Goal: Find specific page/section: Find specific page/section

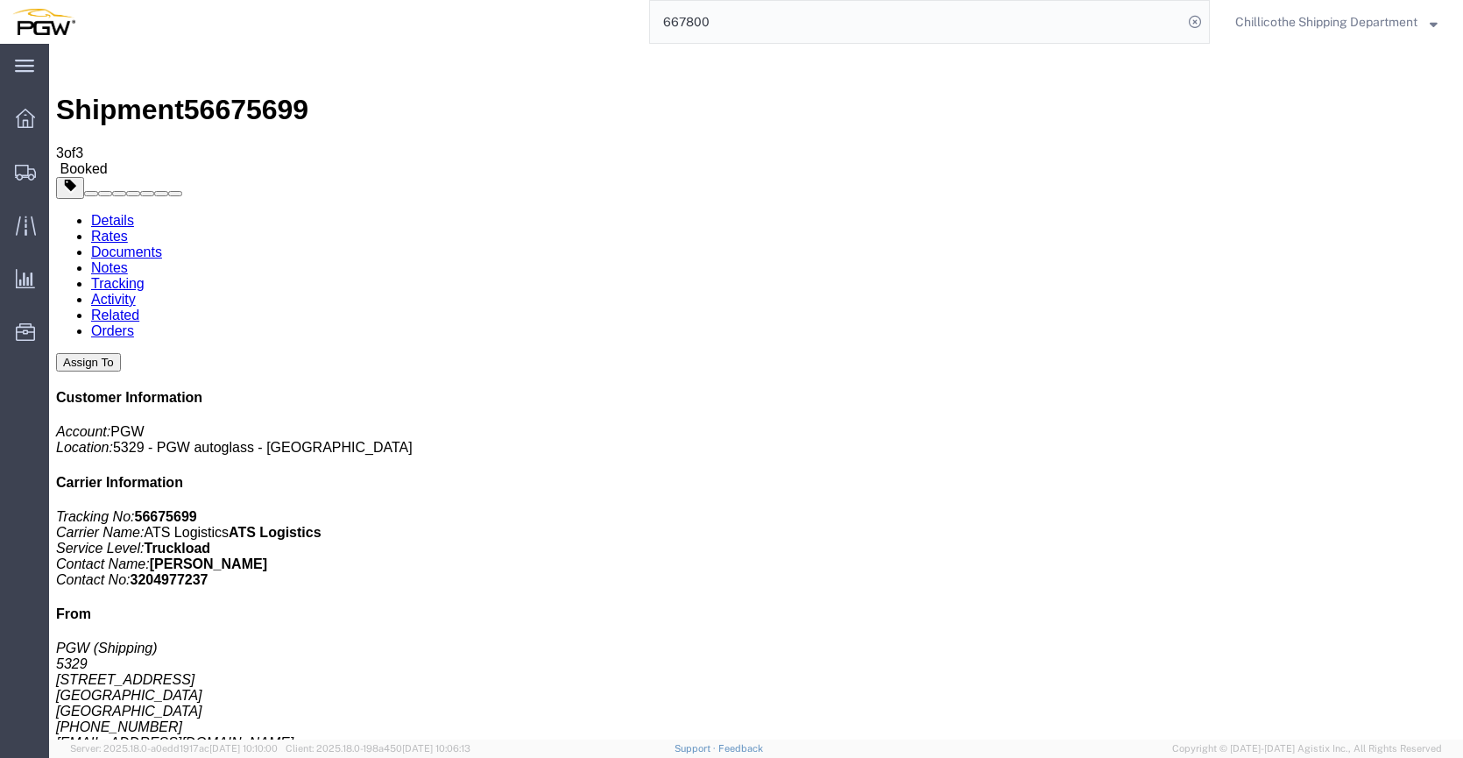
click at [711, 16] on input "667800" at bounding box center [916, 22] width 533 height 42
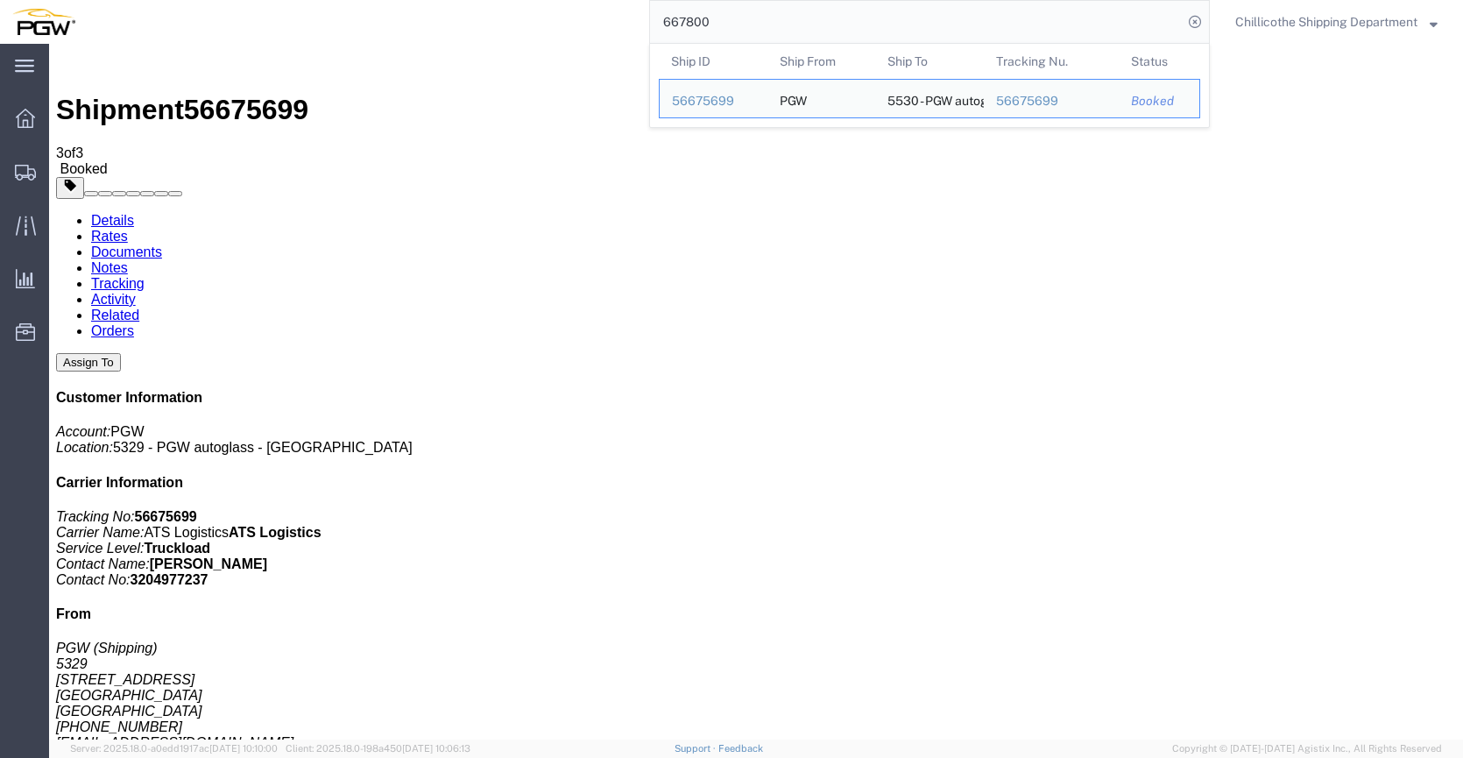
click at [711, 16] on input "667800" at bounding box center [916, 22] width 533 height 42
paste input "671"
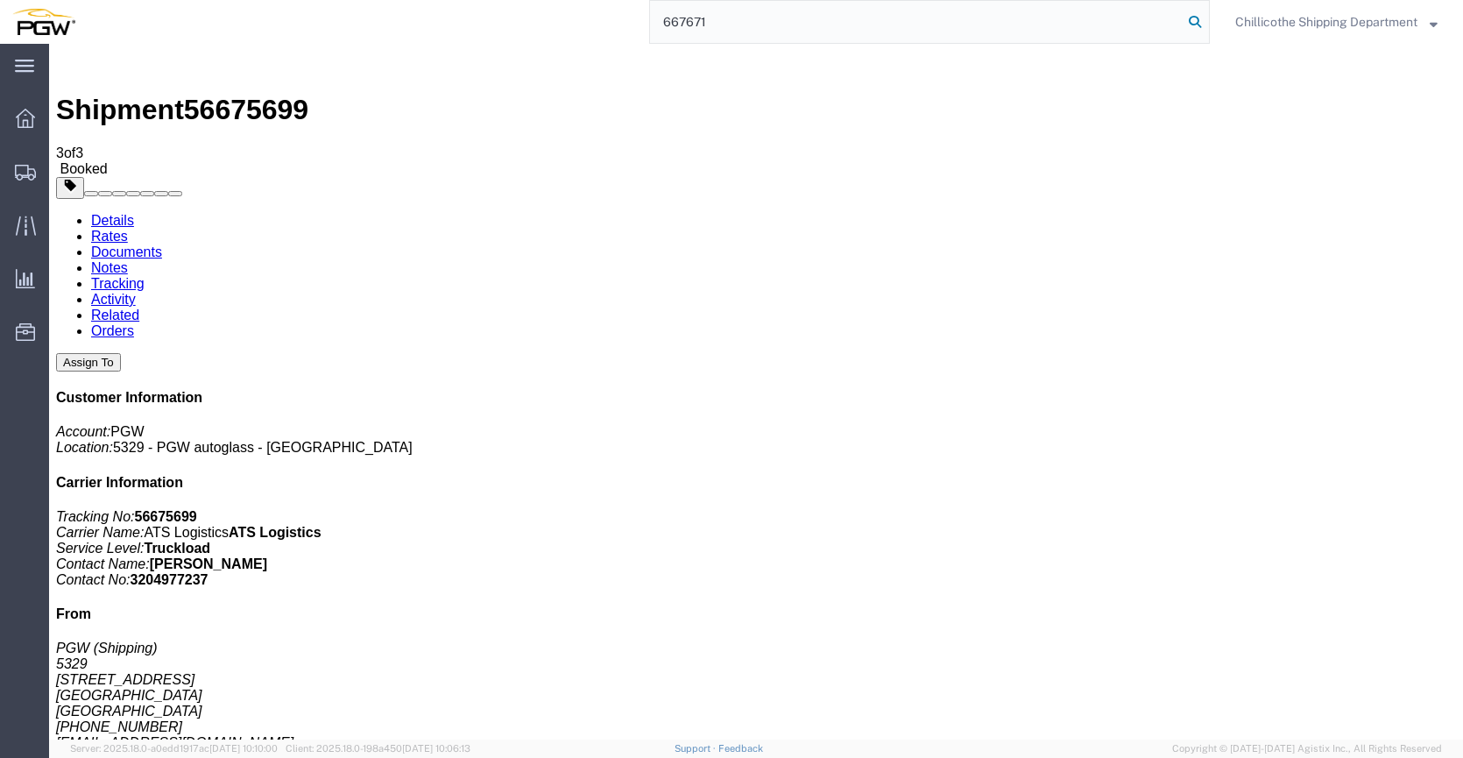
click at [1192, 23] on icon at bounding box center [1195, 22] width 25 height 25
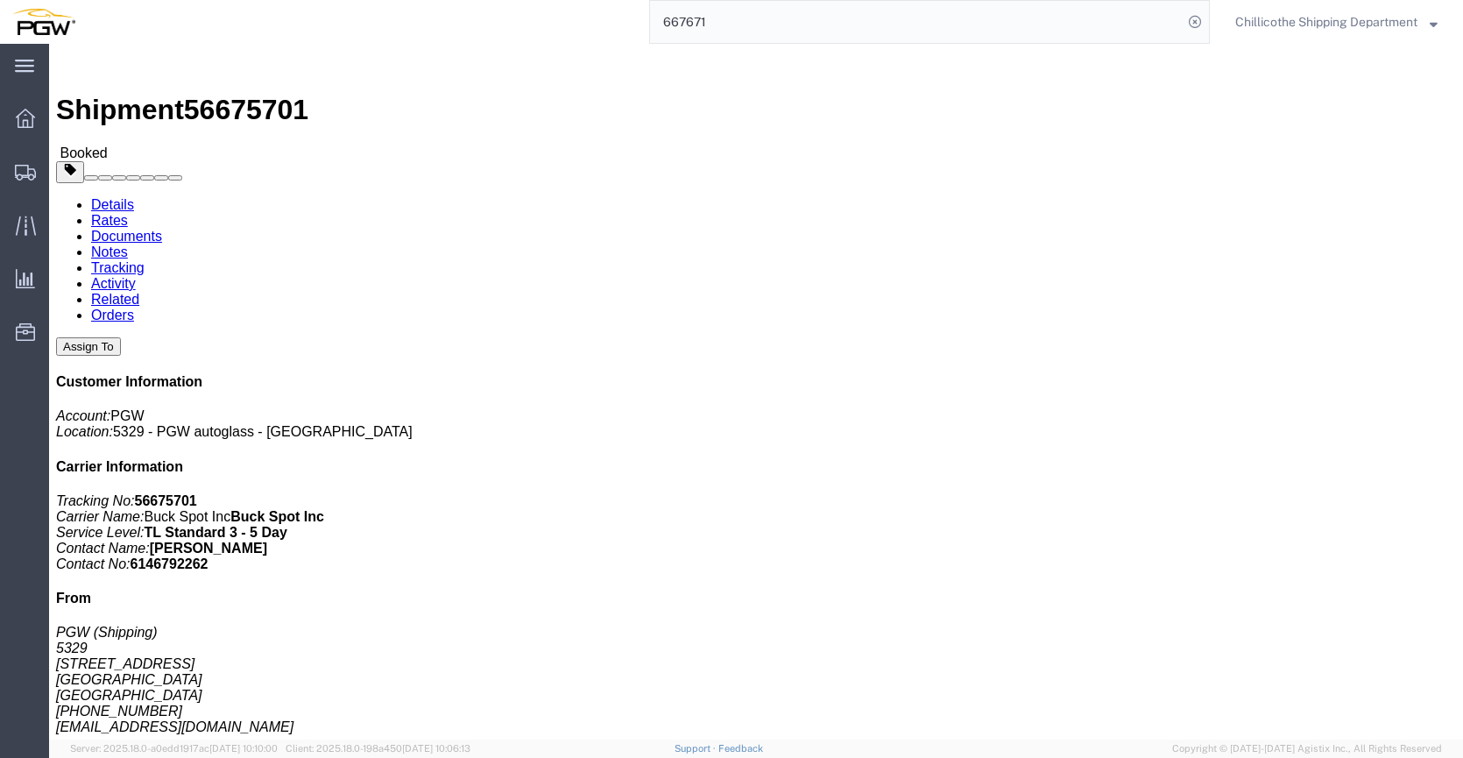
click link "Documents"
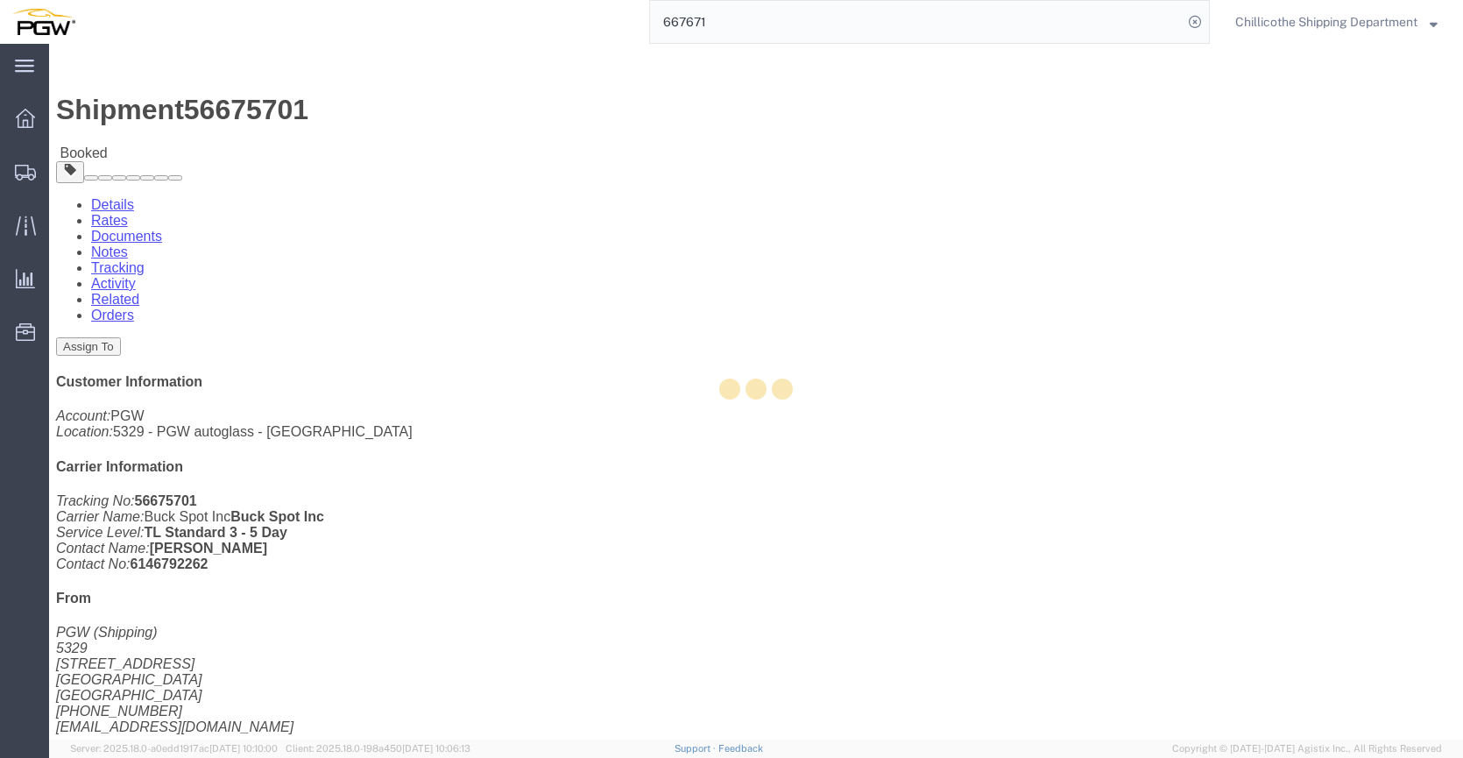
click div
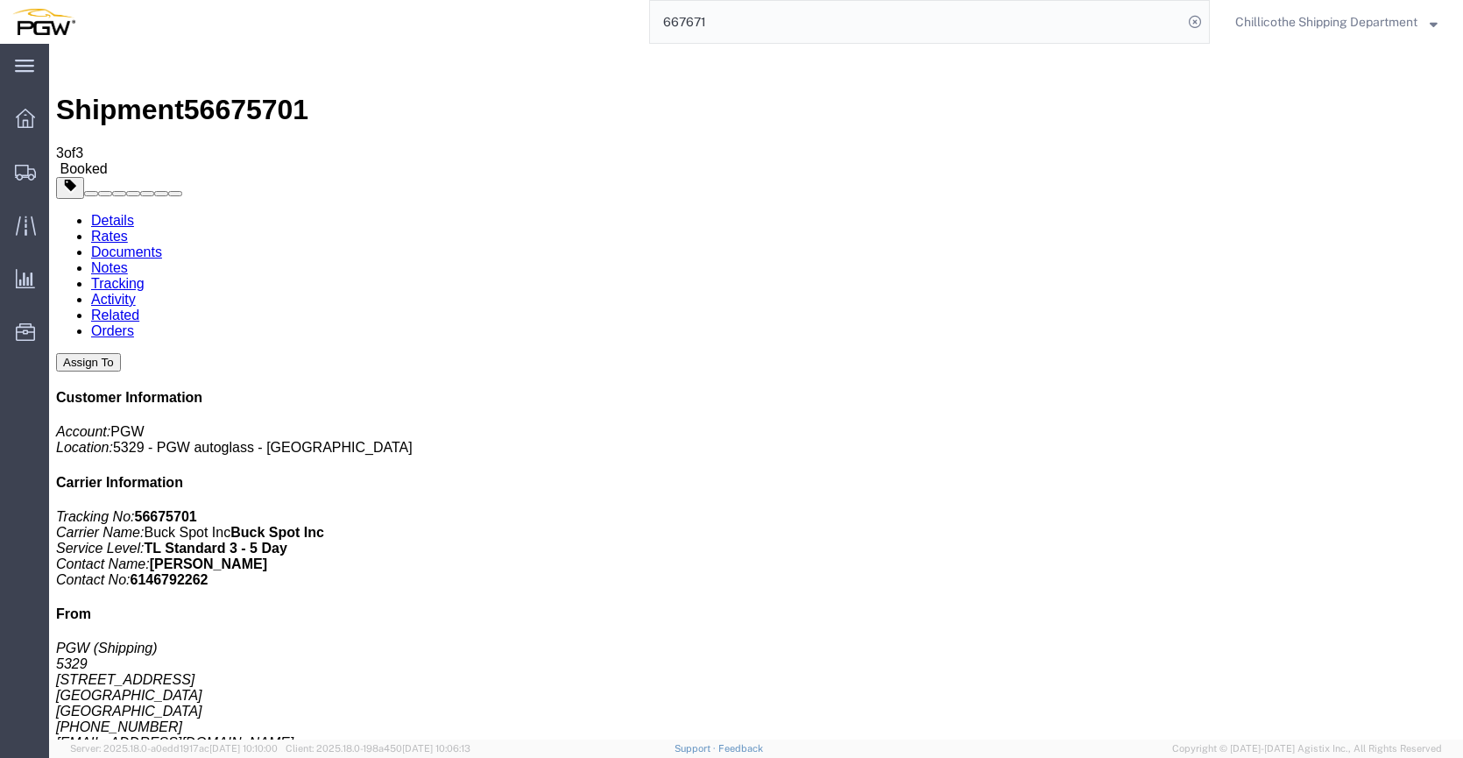
click at [727, 31] on input "667671" at bounding box center [916, 22] width 533 height 42
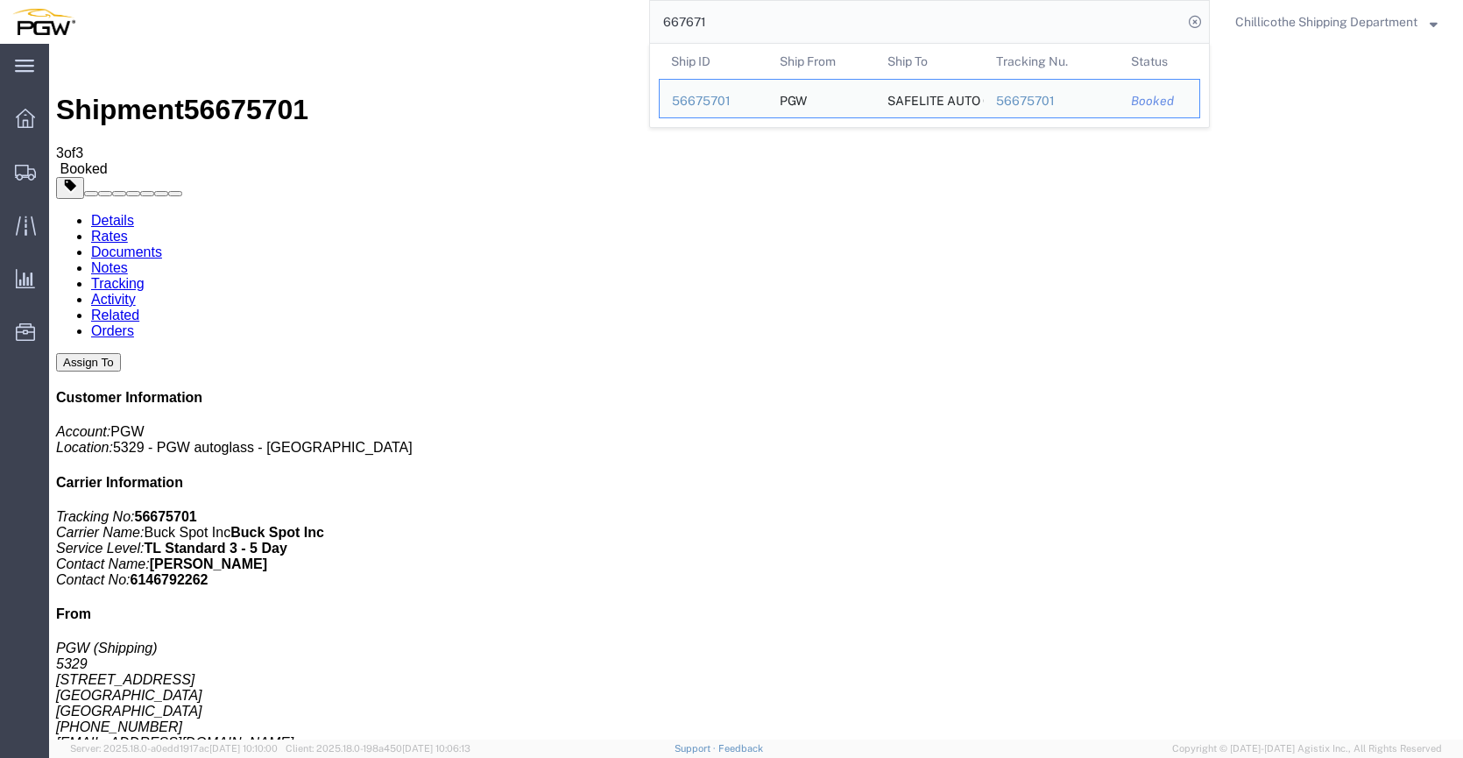
click at [768, 16] on input "667671" at bounding box center [916, 22] width 533 height 42
click at [768, 14] on input "667671" at bounding box center [916, 22] width 533 height 42
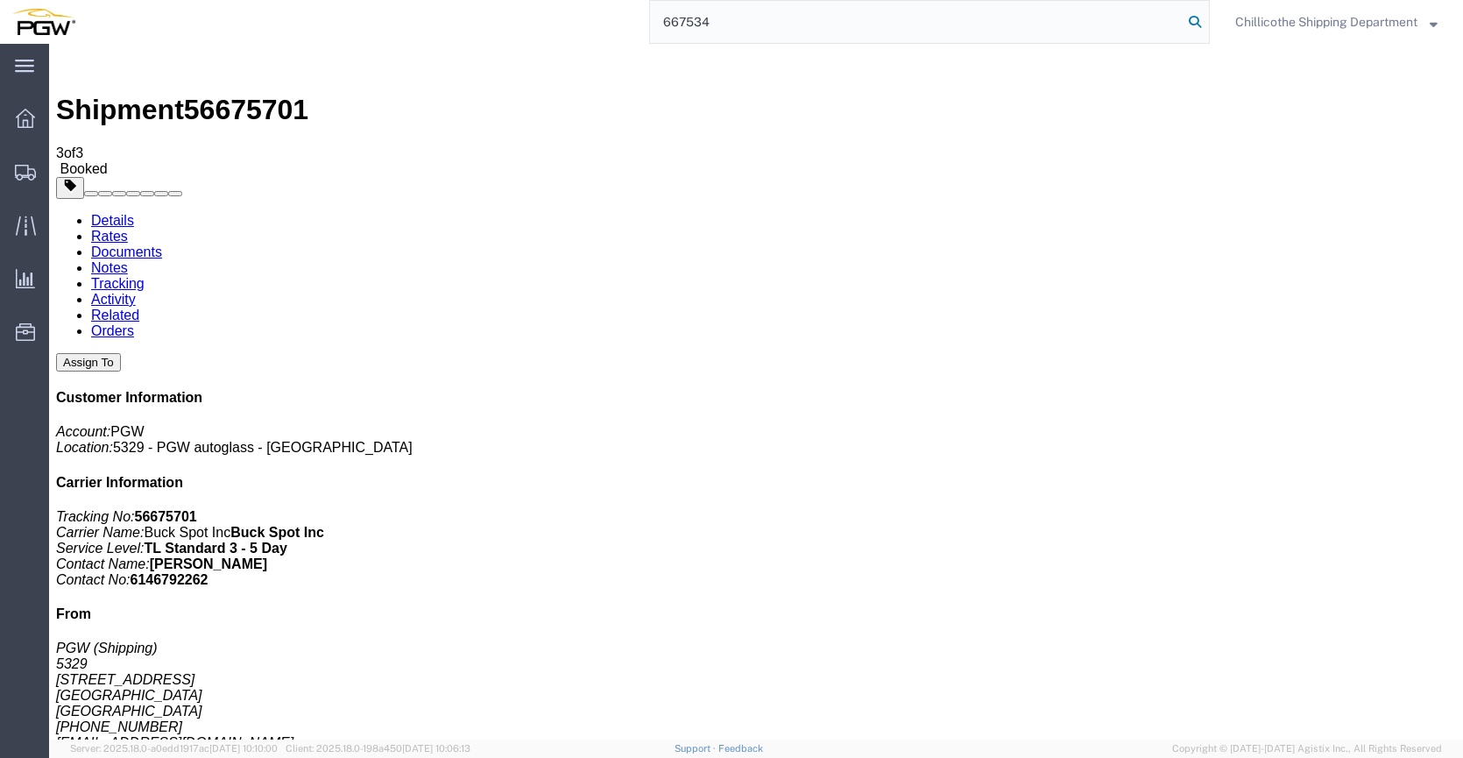
type input "667534"
click at [1189, 18] on icon at bounding box center [1195, 22] width 25 height 25
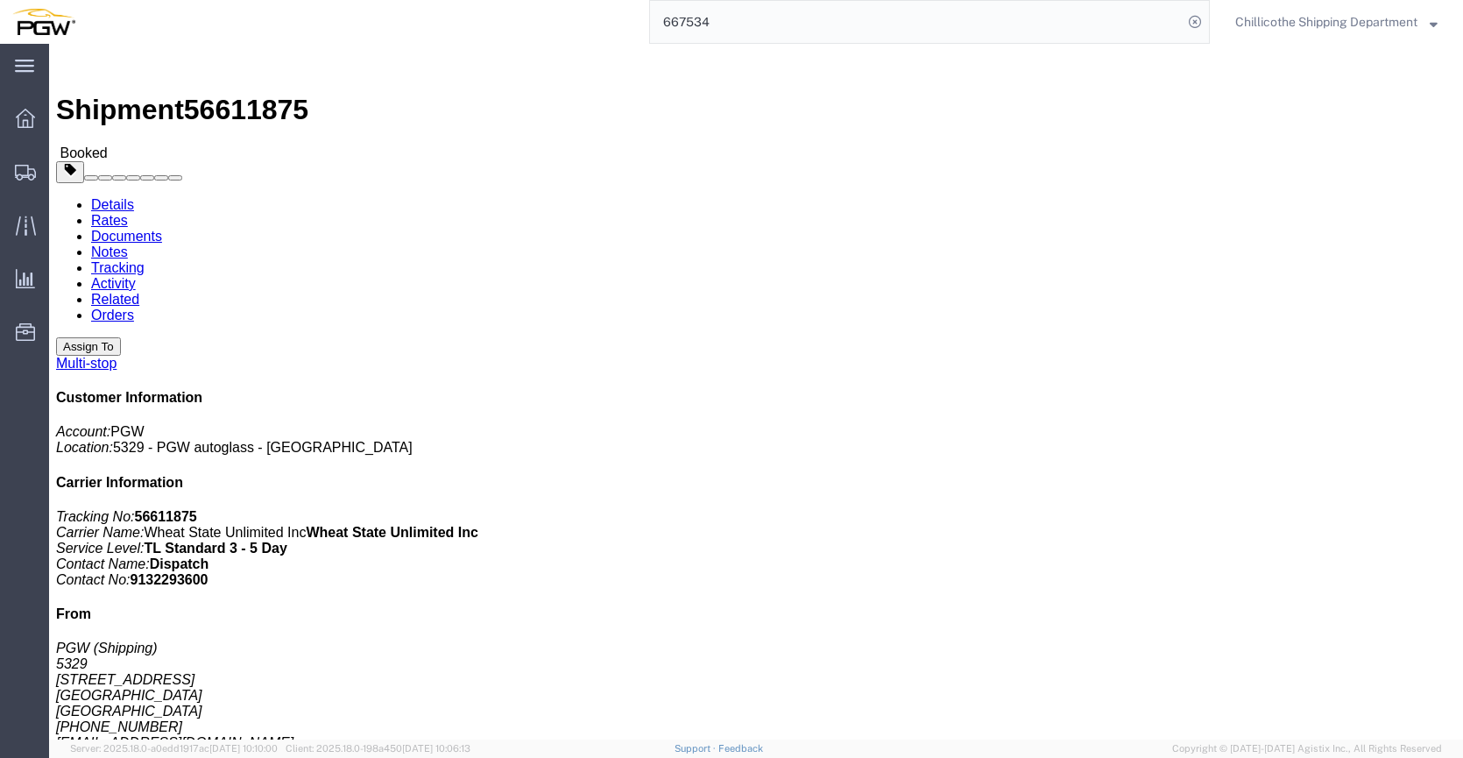
click link "Documents"
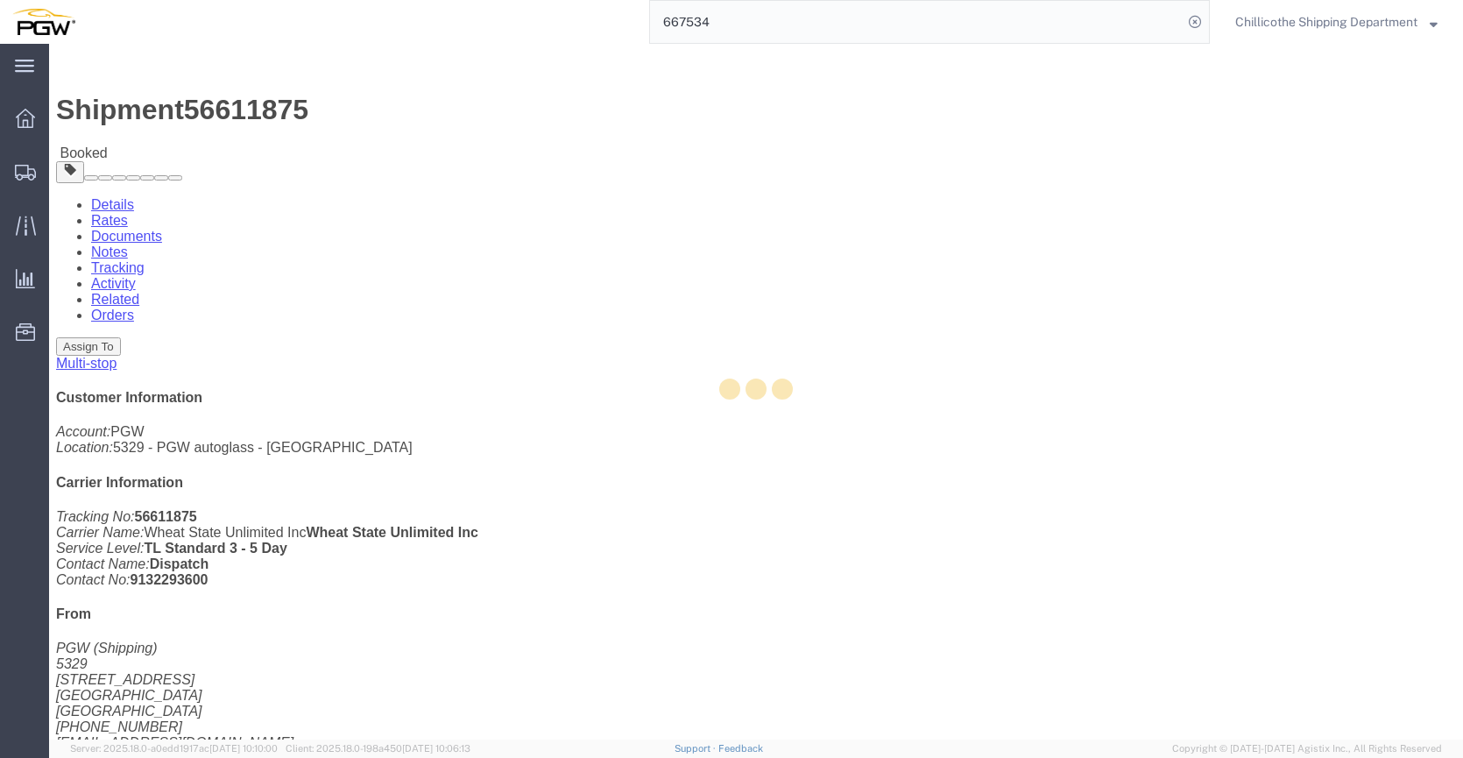
click at [220, 114] on div at bounding box center [756, 392] width 1414 height 696
